Goal: Task Accomplishment & Management: Manage account settings

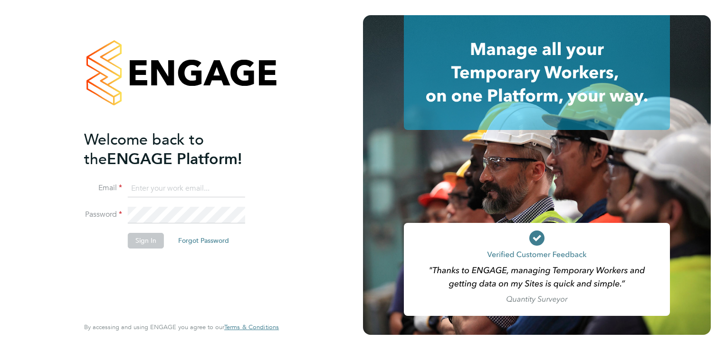
type input "joanna@acceptrec.co.uk"
click at [135, 243] on button "Sign In" at bounding box center [146, 240] width 36 height 15
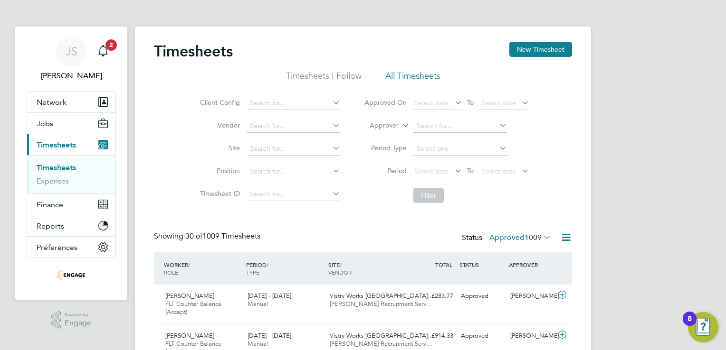
click at [178, 204] on div "Client Config Vendor Site Position Timesheet ID Approved On Select date To Sele…" at bounding box center [363, 147] width 418 height 121
click at [114, 49] on span "2" at bounding box center [110, 44] width 11 height 11
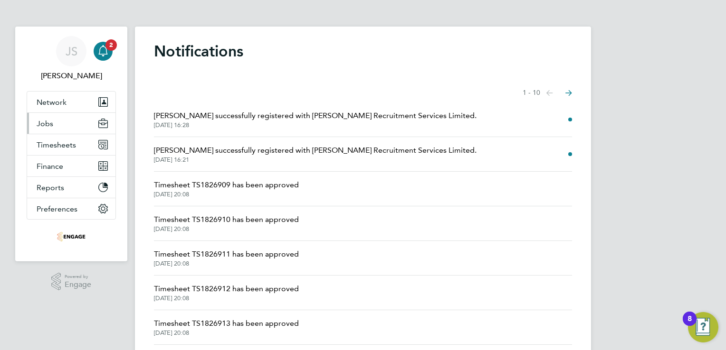
click at [57, 129] on button "Jobs" at bounding box center [71, 123] width 88 height 21
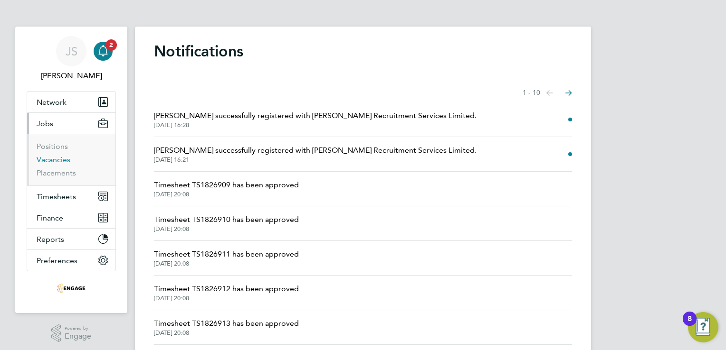
click at [58, 161] on link "Vacancies" at bounding box center [54, 159] width 34 height 9
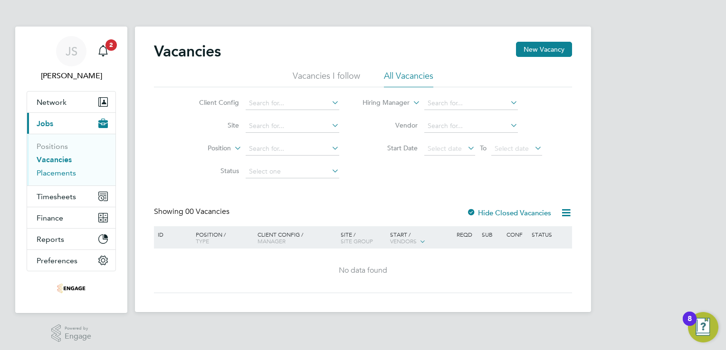
click at [67, 171] on link "Placements" at bounding box center [56, 173] width 39 height 9
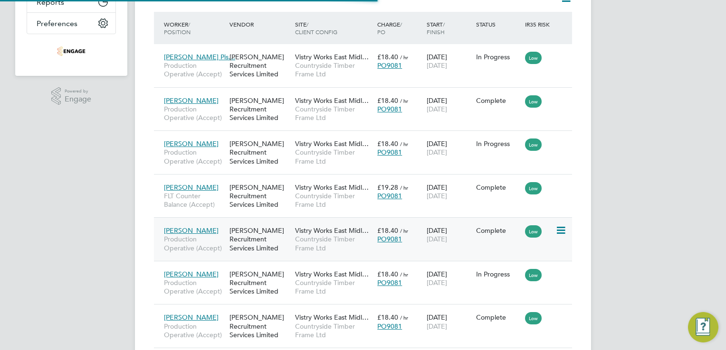
scroll to position [5, 5]
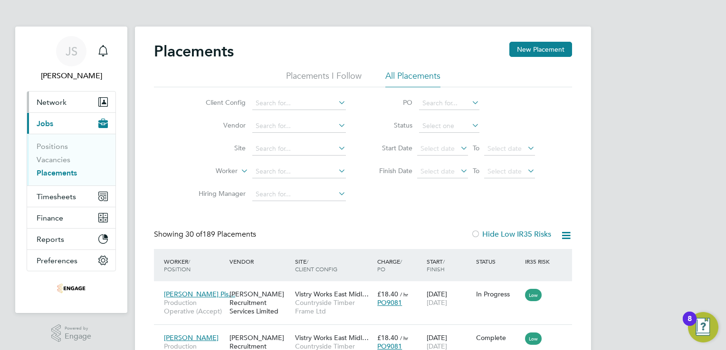
click at [70, 97] on button "Network" at bounding box center [71, 102] width 88 height 21
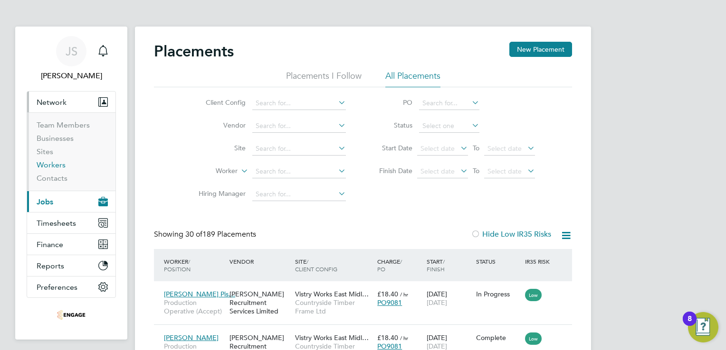
click at [43, 164] on link "Workers" at bounding box center [51, 165] width 29 height 9
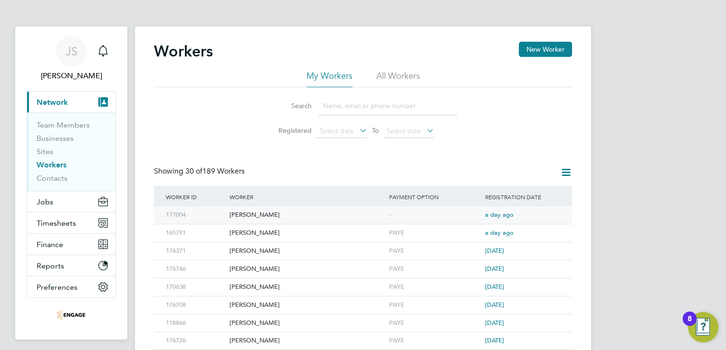
click at [419, 211] on div "-" at bounding box center [435, 216] width 96 height 18
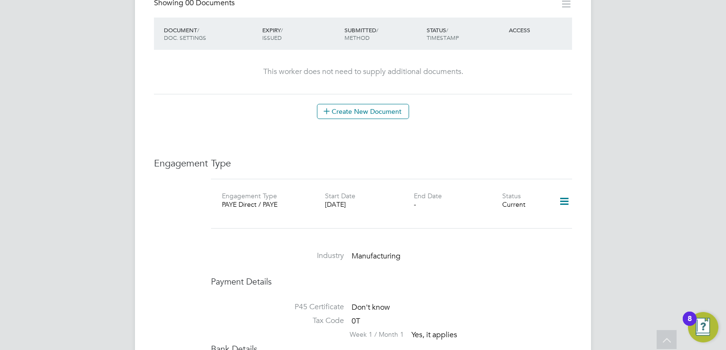
scroll to position [522, 0]
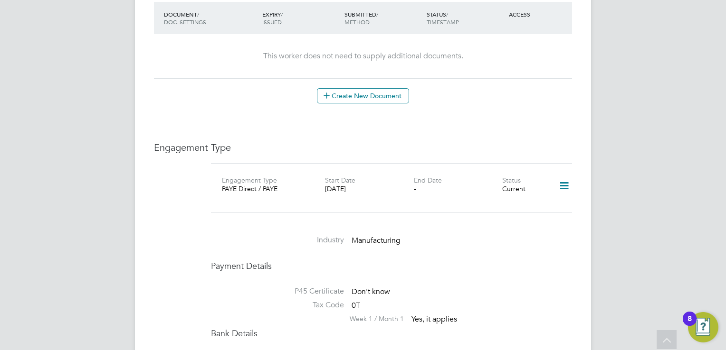
click at [557, 178] on icon at bounding box center [564, 186] width 17 height 22
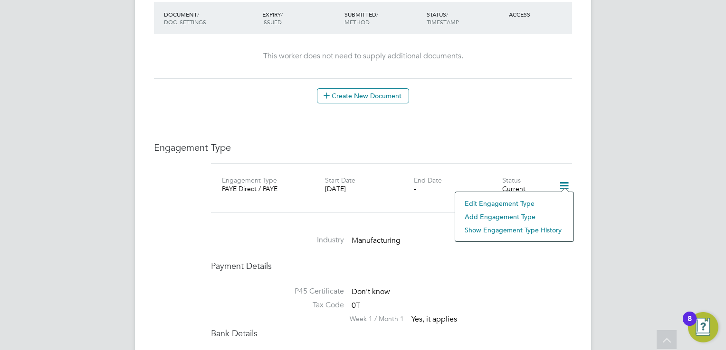
click at [300, 207] on div "Engagement Type PAYE Direct / PAYE Start Date [DATE] End Date - Status Current" at bounding box center [391, 194] width 361 height 62
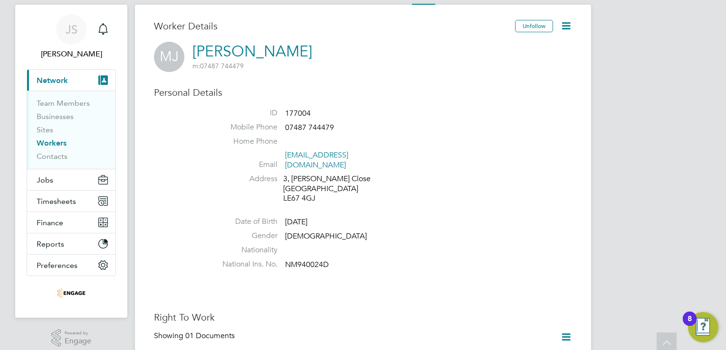
scroll to position [0, 0]
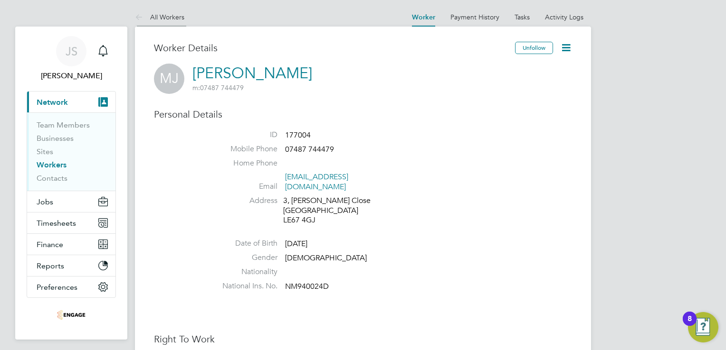
click at [145, 18] on icon at bounding box center [141, 18] width 12 height 12
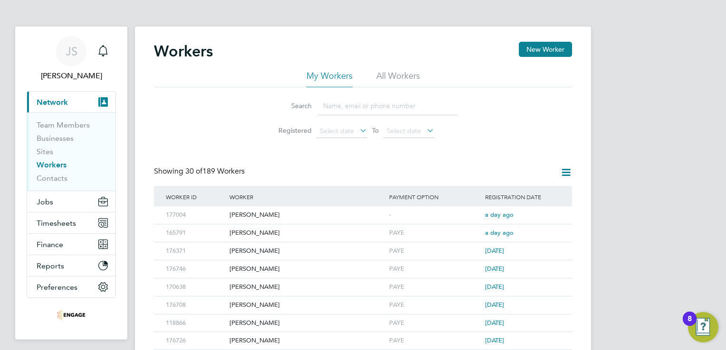
click at [231, 125] on div "Search Registered Select date To Select date" at bounding box center [363, 115] width 418 height 56
click at [160, 123] on div "Search Registered Select date To Select date" at bounding box center [363, 115] width 418 height 56
